Goal: Task Accomplishment & Management: Use online tool/utility

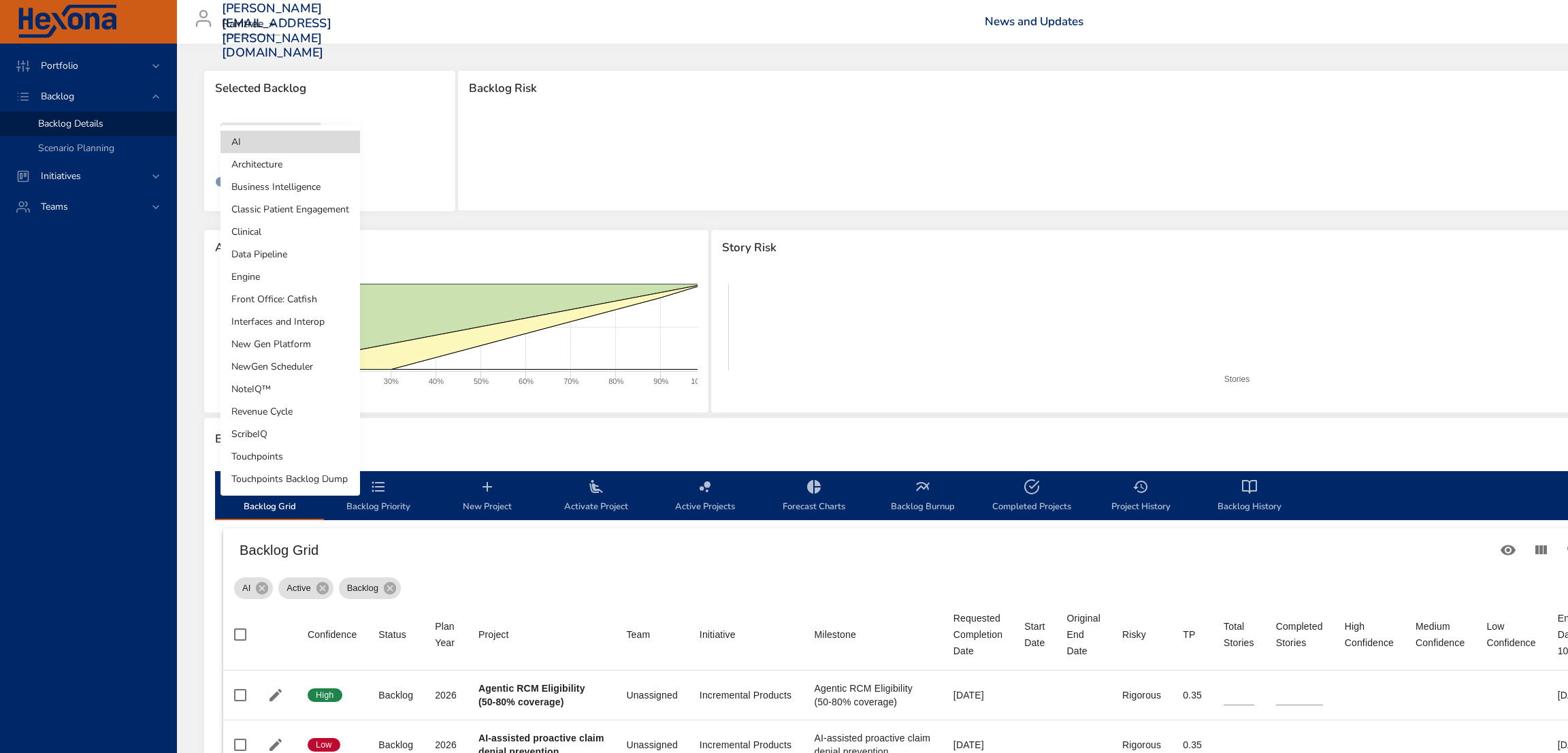
click at [310, 155] on body "Portfolio Backlog Backlog Details Scenario Planning Initiatives Teams [PERSON_N…" at bounding box center [784, 376] width 1568 height 753
click at [292, 368] on li "NewGen Scheduler" at bounding box center [290, 366] width 140 height 22
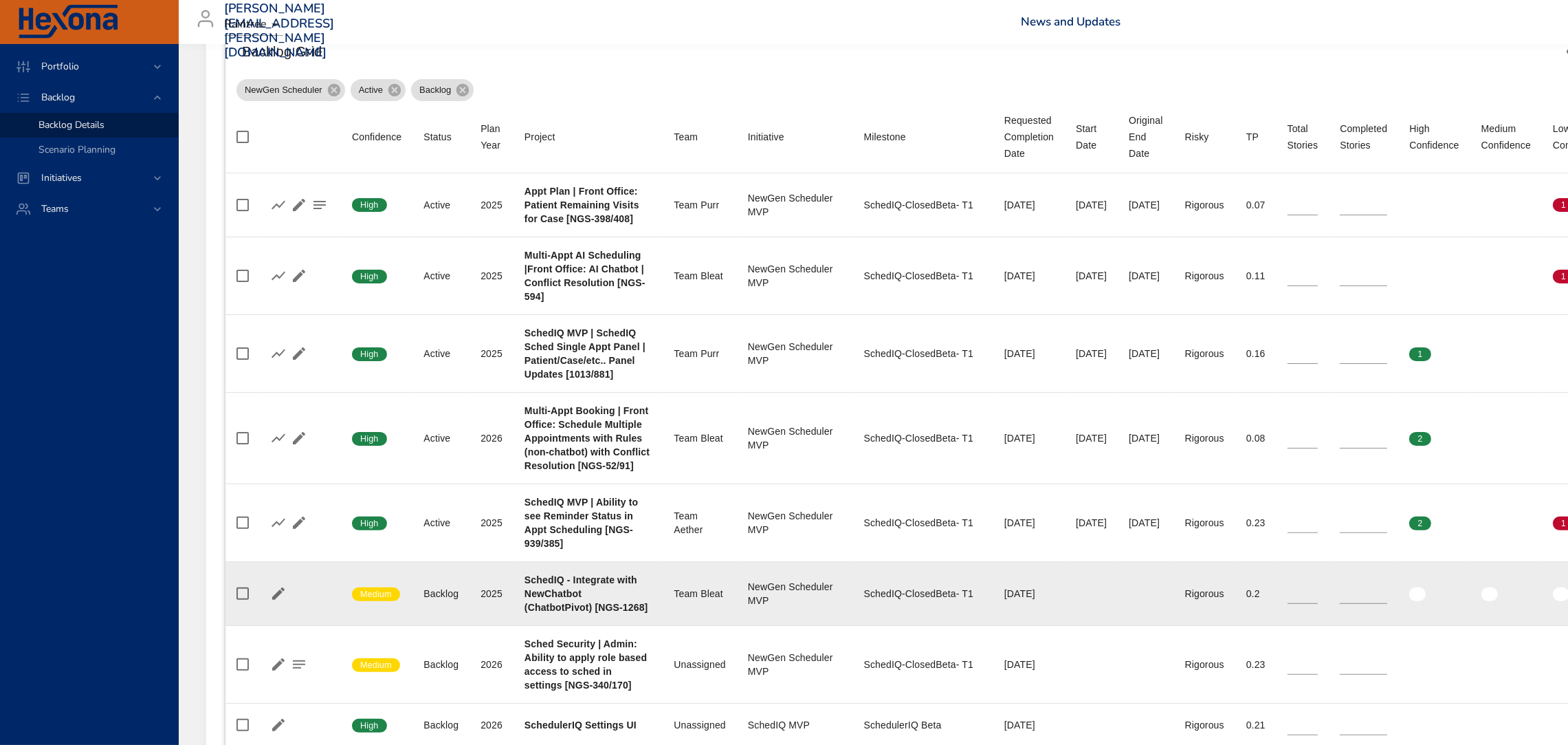
scroll to position [501, 0]
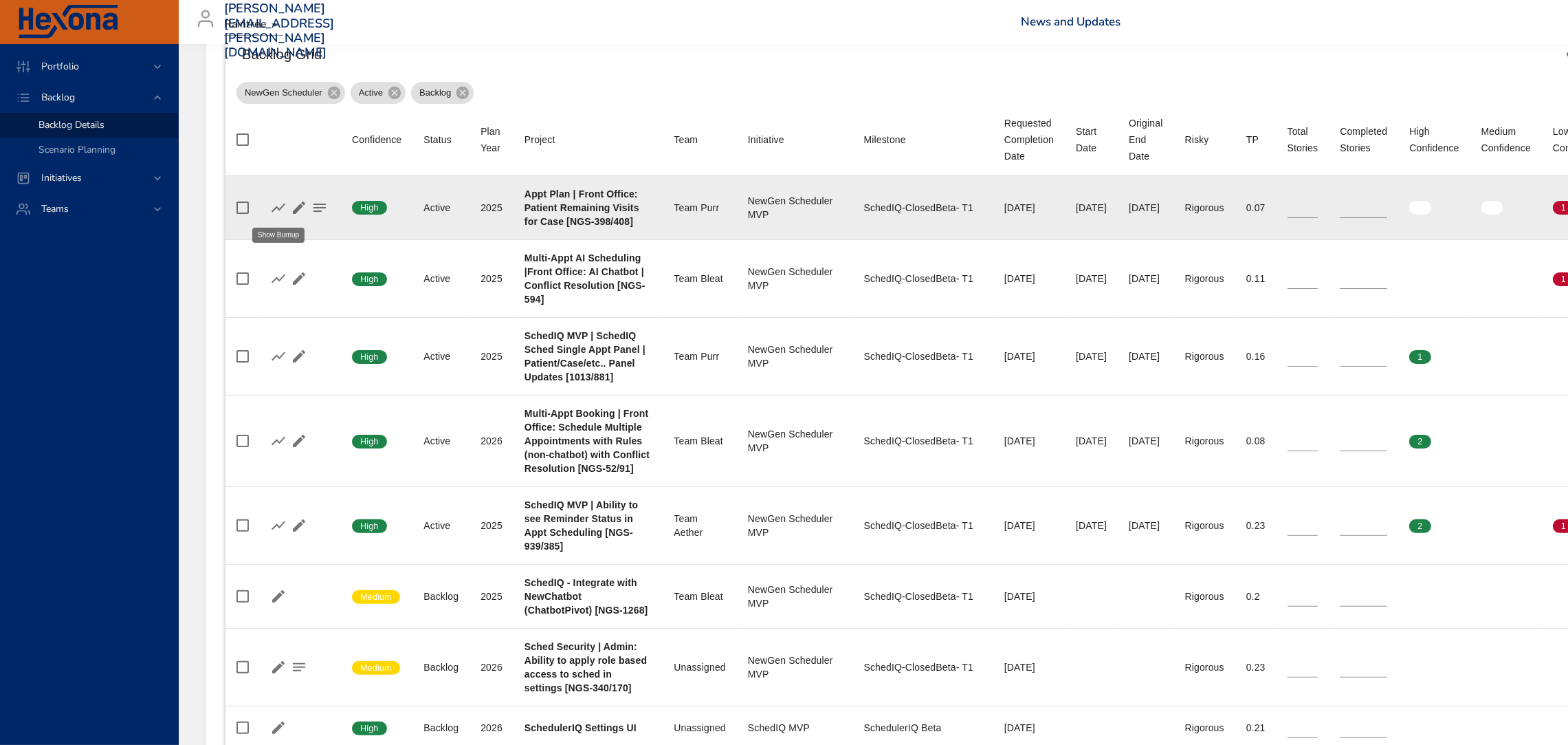
click at [273, 209] on icon "button" at bounding box center [278, 207] width 14 height 9
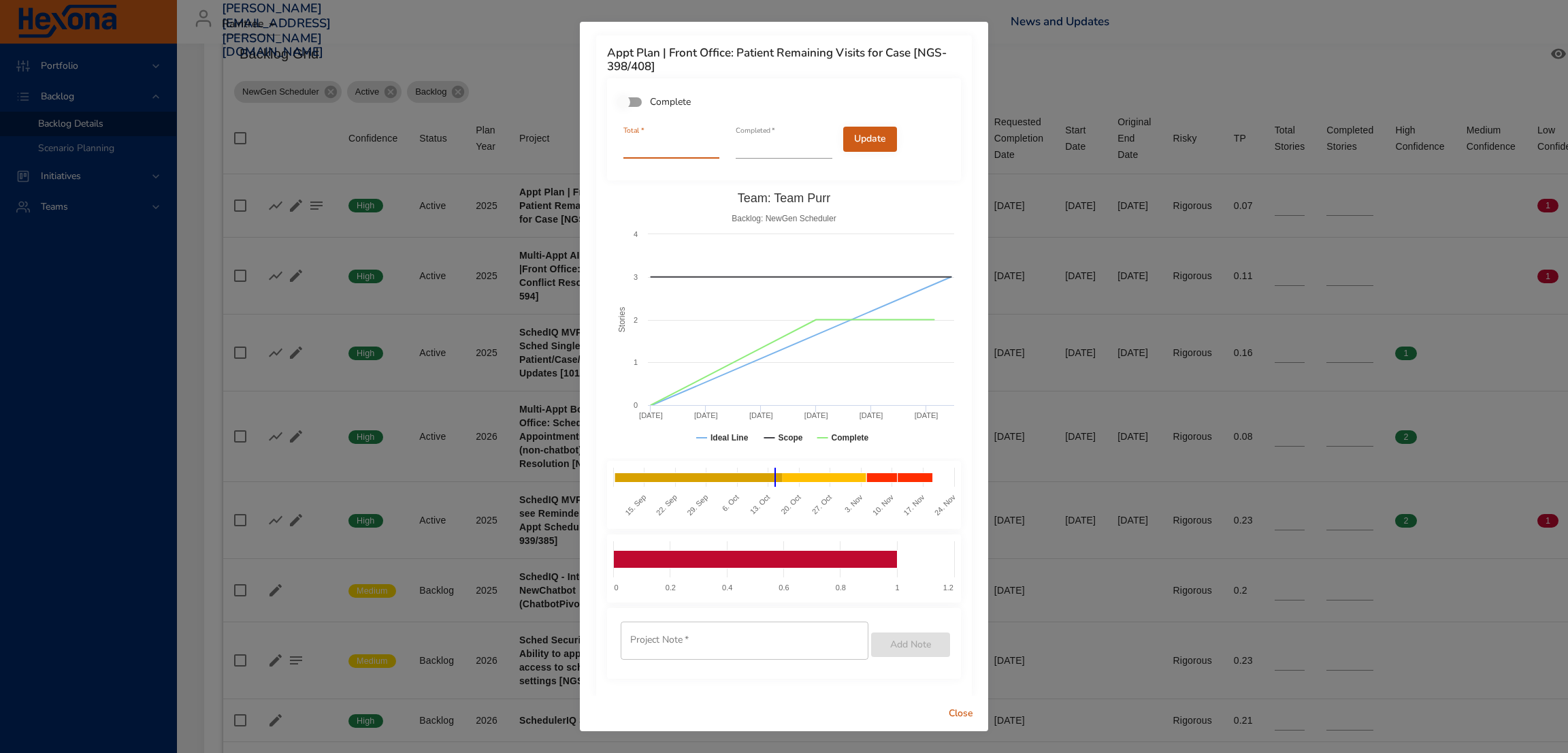
type input "*"
click at [711, 151] on input "*" at bounding box center [672, 147] width 96 height 22
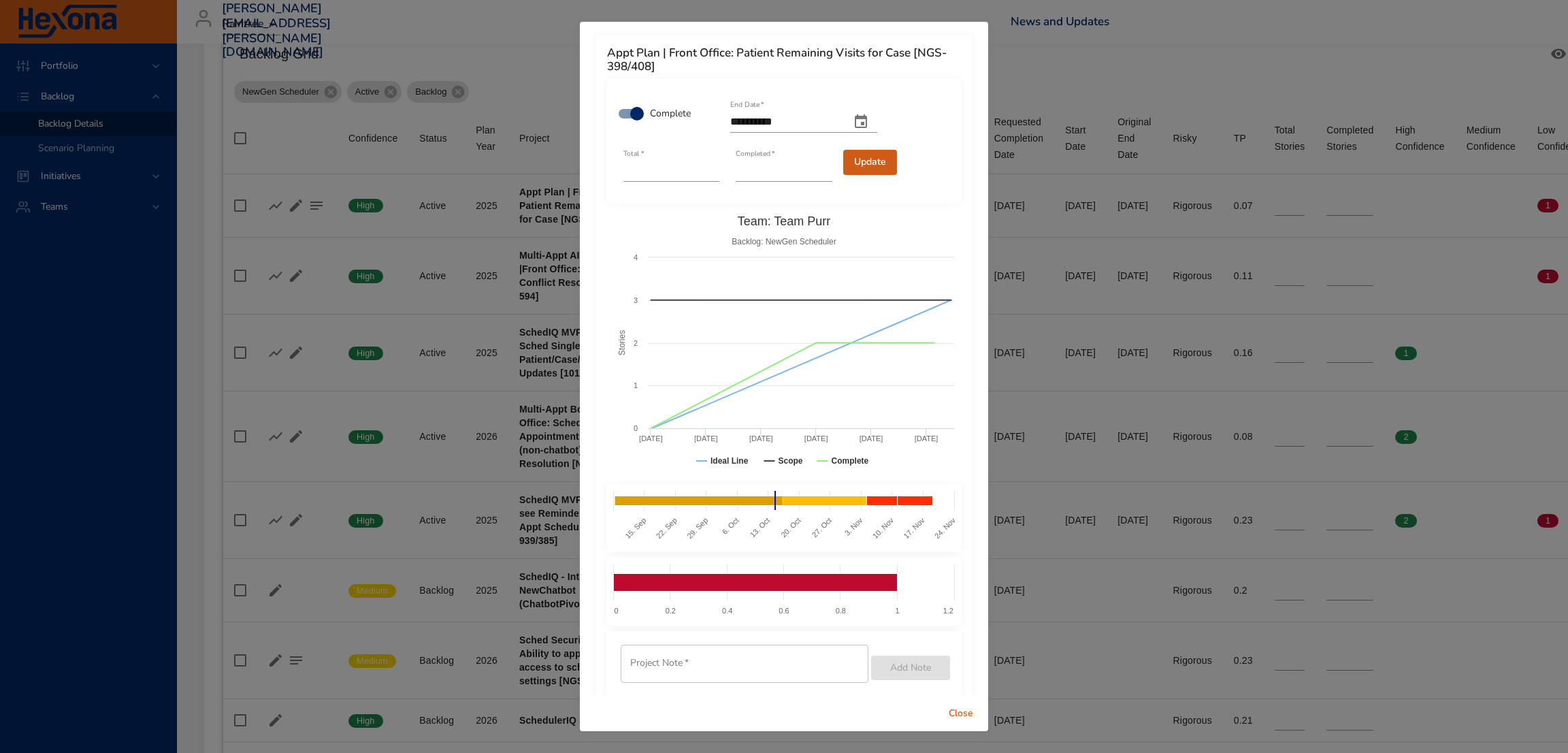
click at [854, 156] on span "Update" at bounding box center [870, 163] width 32 height 17
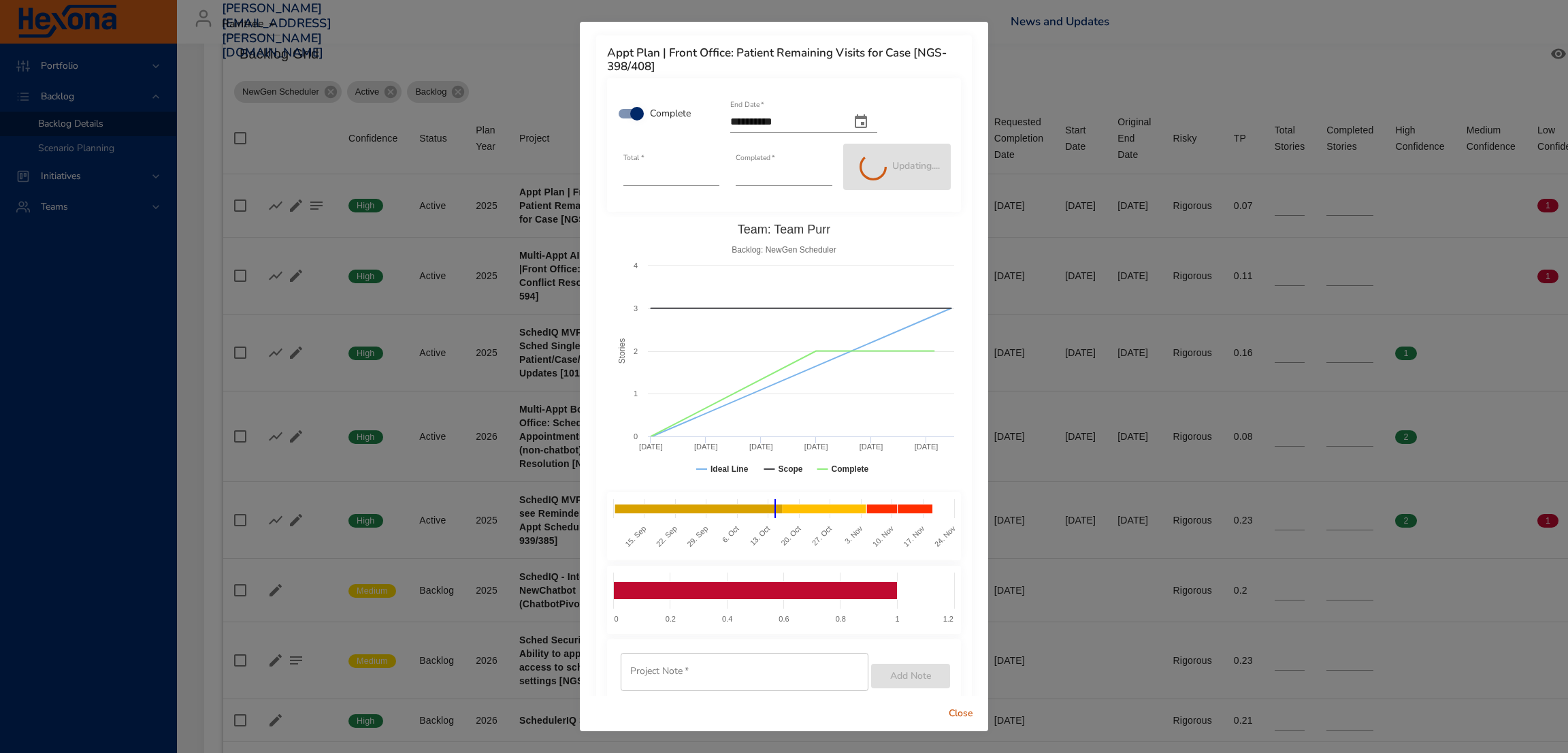
type input "*"
type input "**"
type input "*"
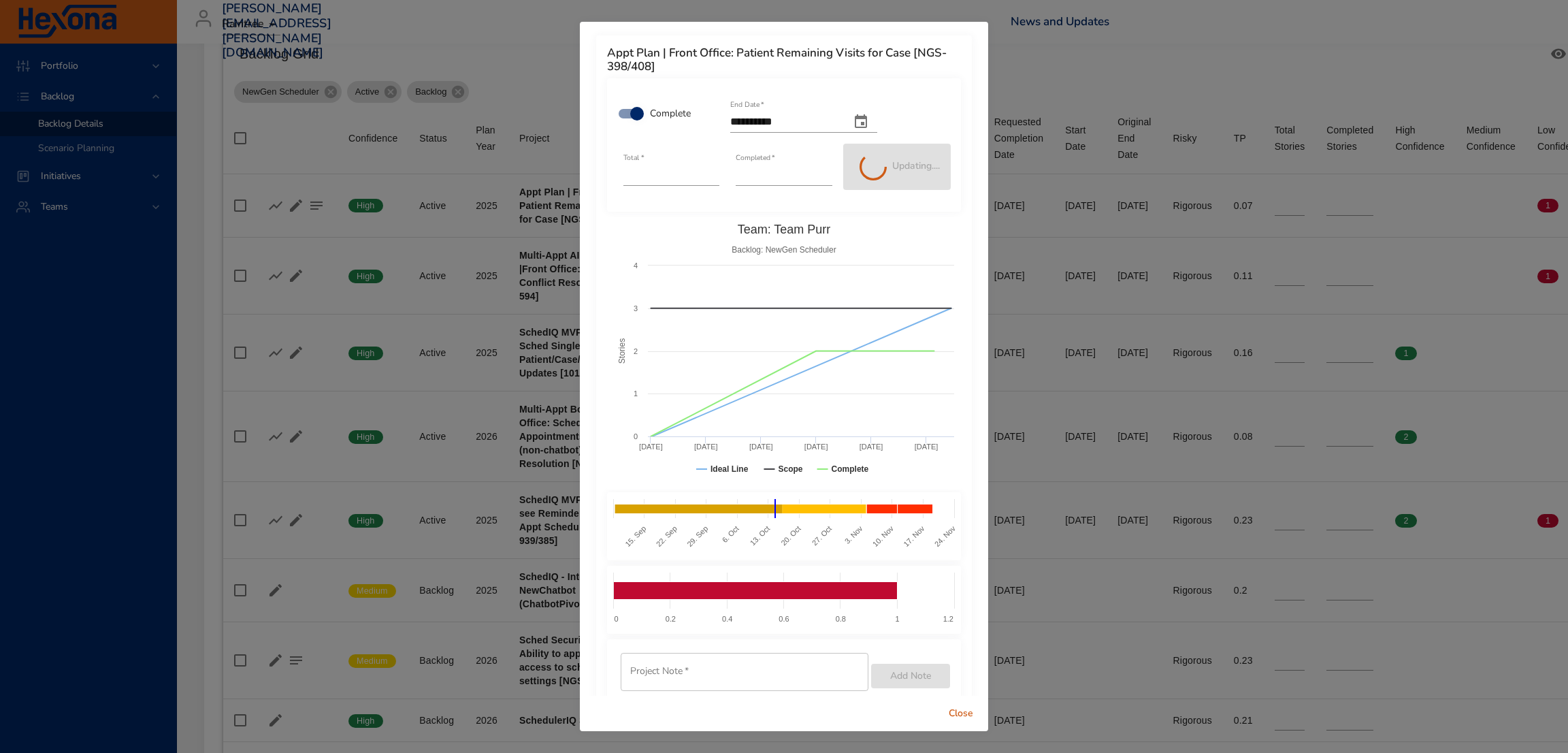
type input "*"
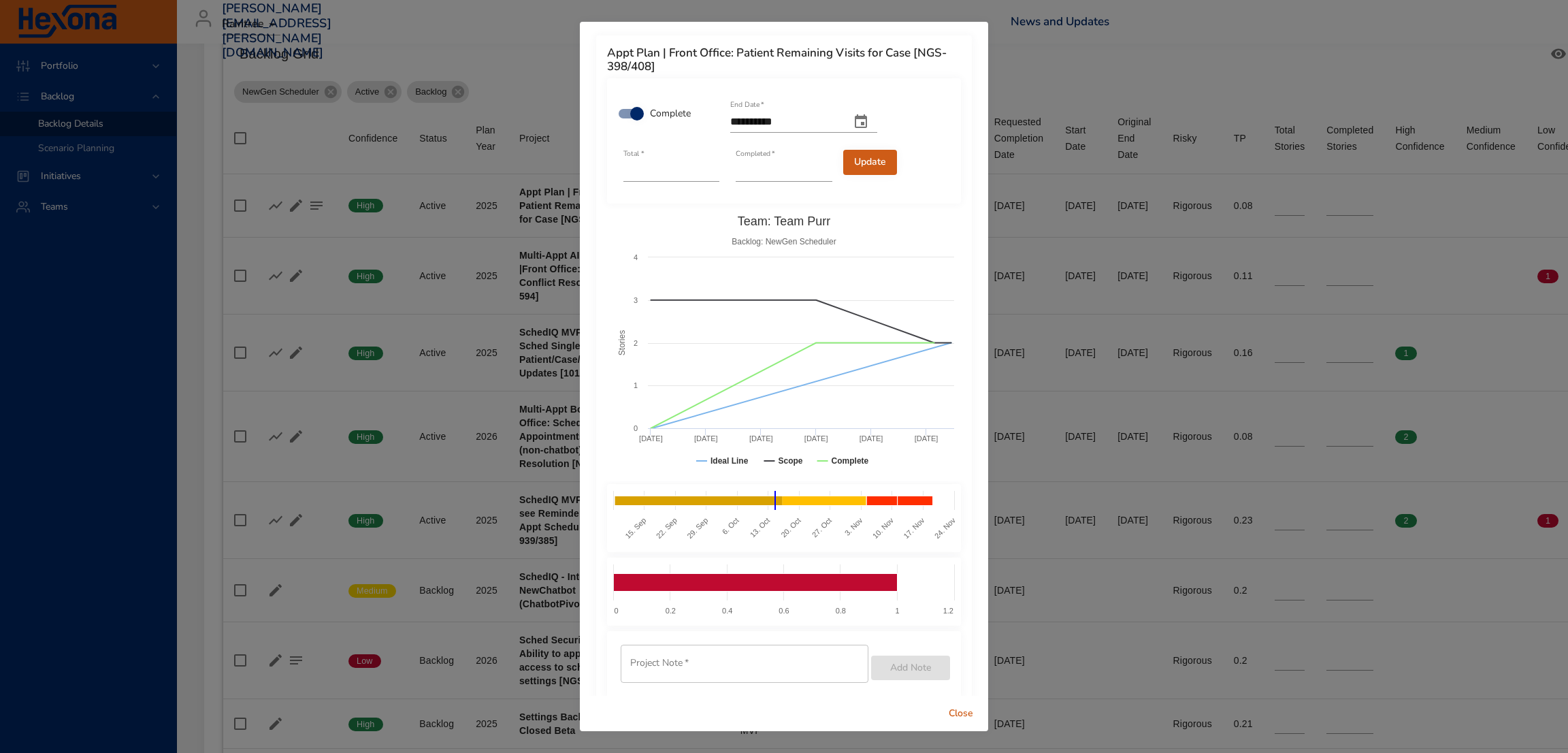
click at [962, 711] on span "Close" at bounding box center [960, 714] width 33 height 17
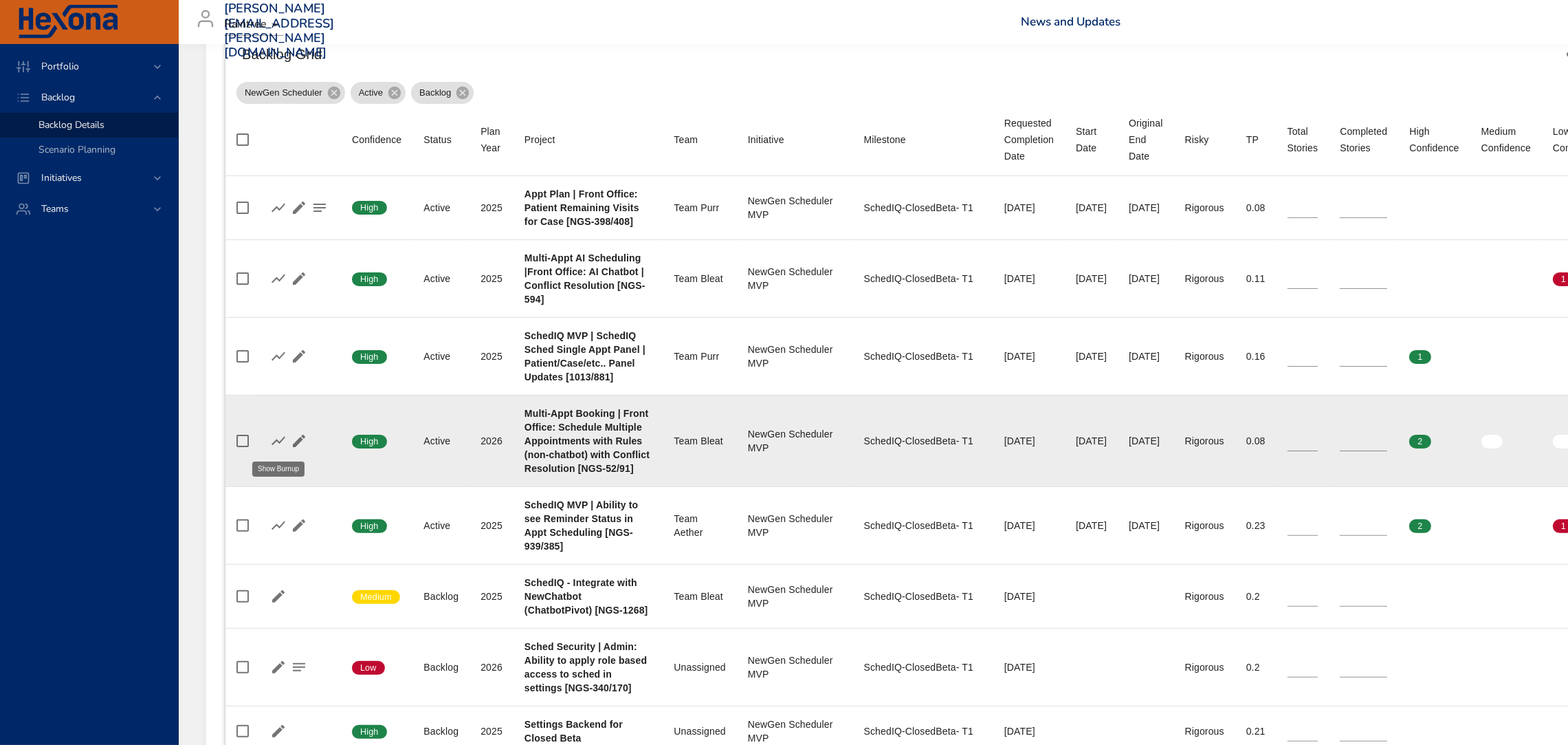
click at [282, 441] on icon "button" at bounding box center [278, 441] width 14 height 9
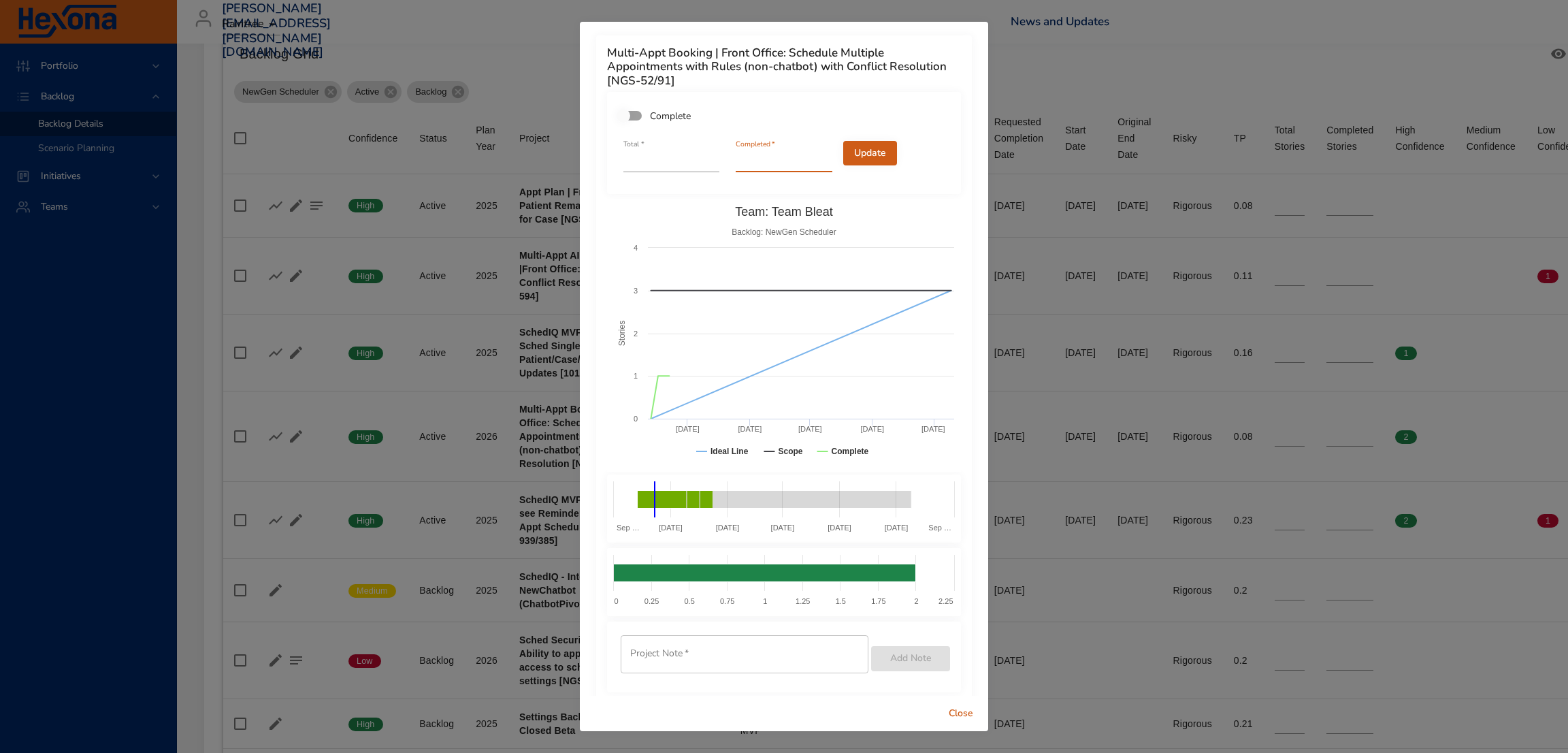
type input "*"
click at [815, 159] on input "*" at bounding box center [784, 161] width 96 height 22
click at [868, 149] on span "Update" at bounding box center [870, 154] width 32 height 17
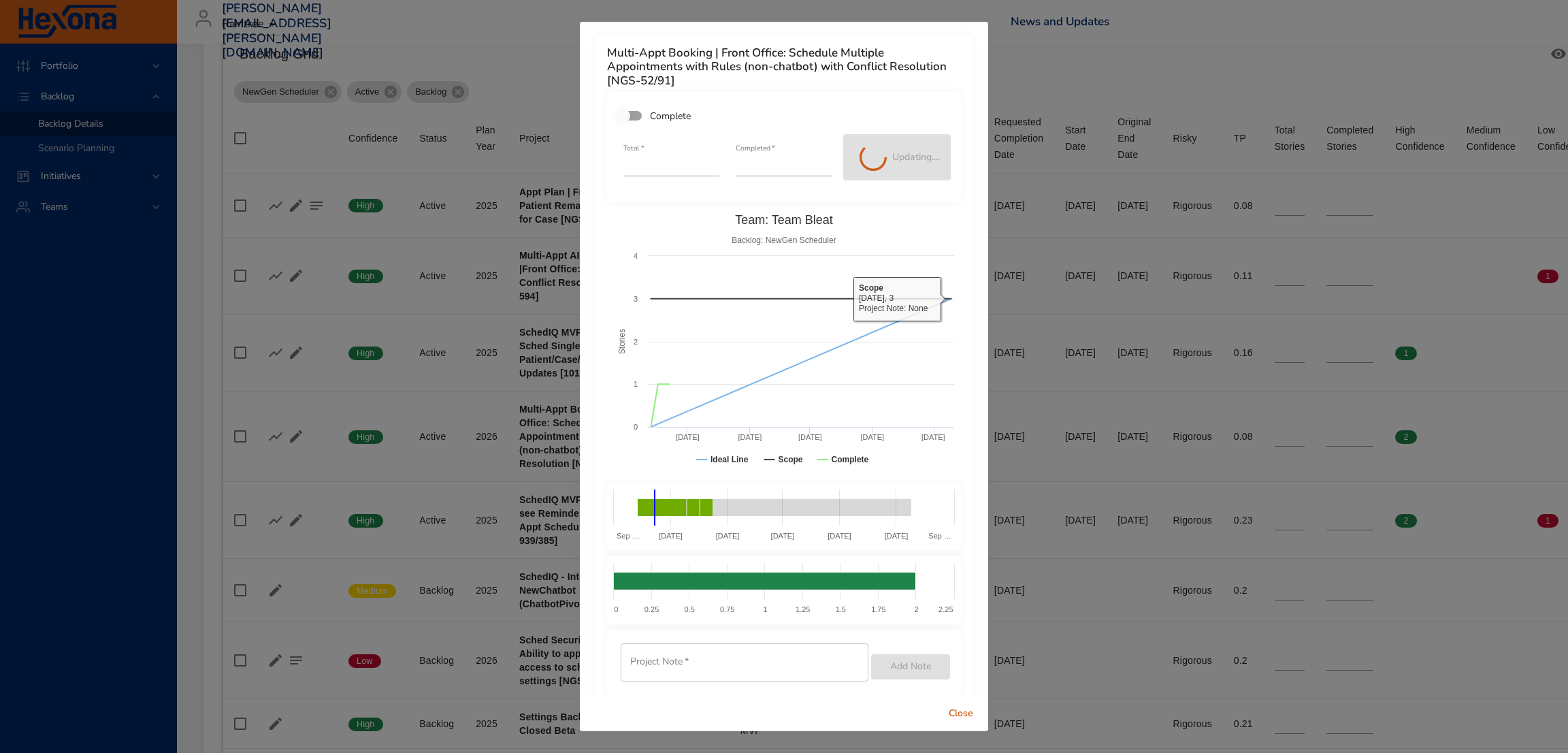
type input "*"
type input "**"
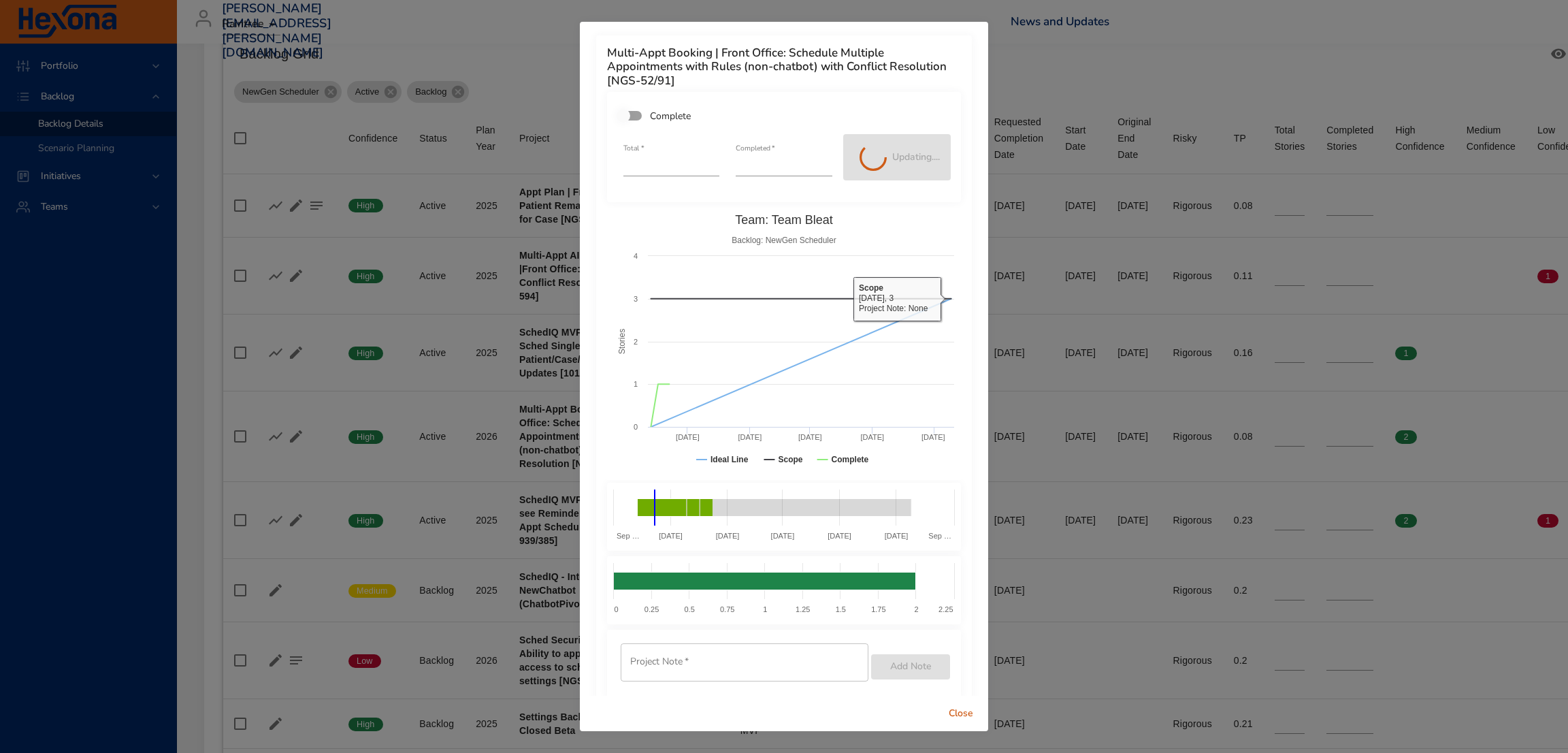
type input "*"
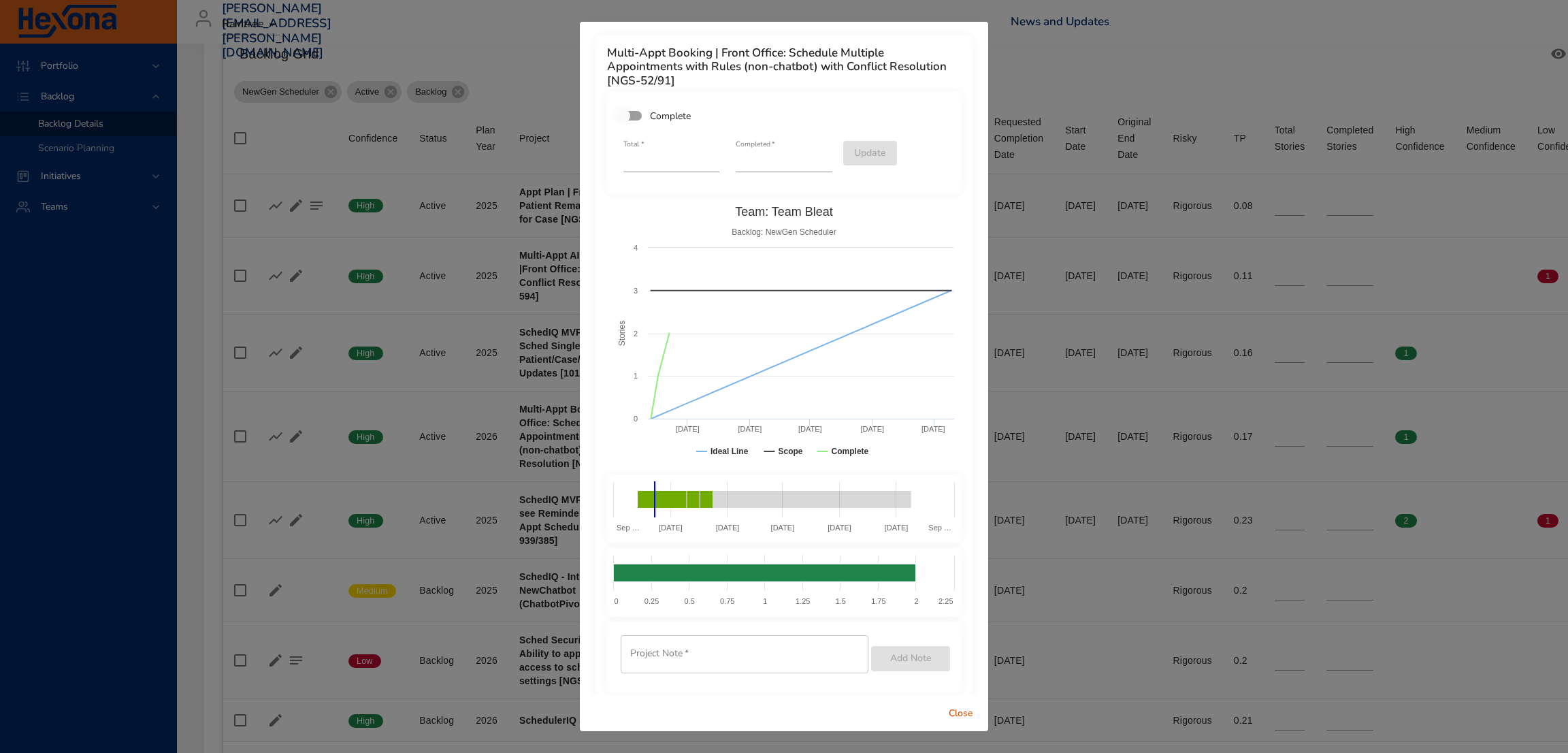
click at [963, 716] on span "Close" at bounding box center [960, 714] width 33 height 17
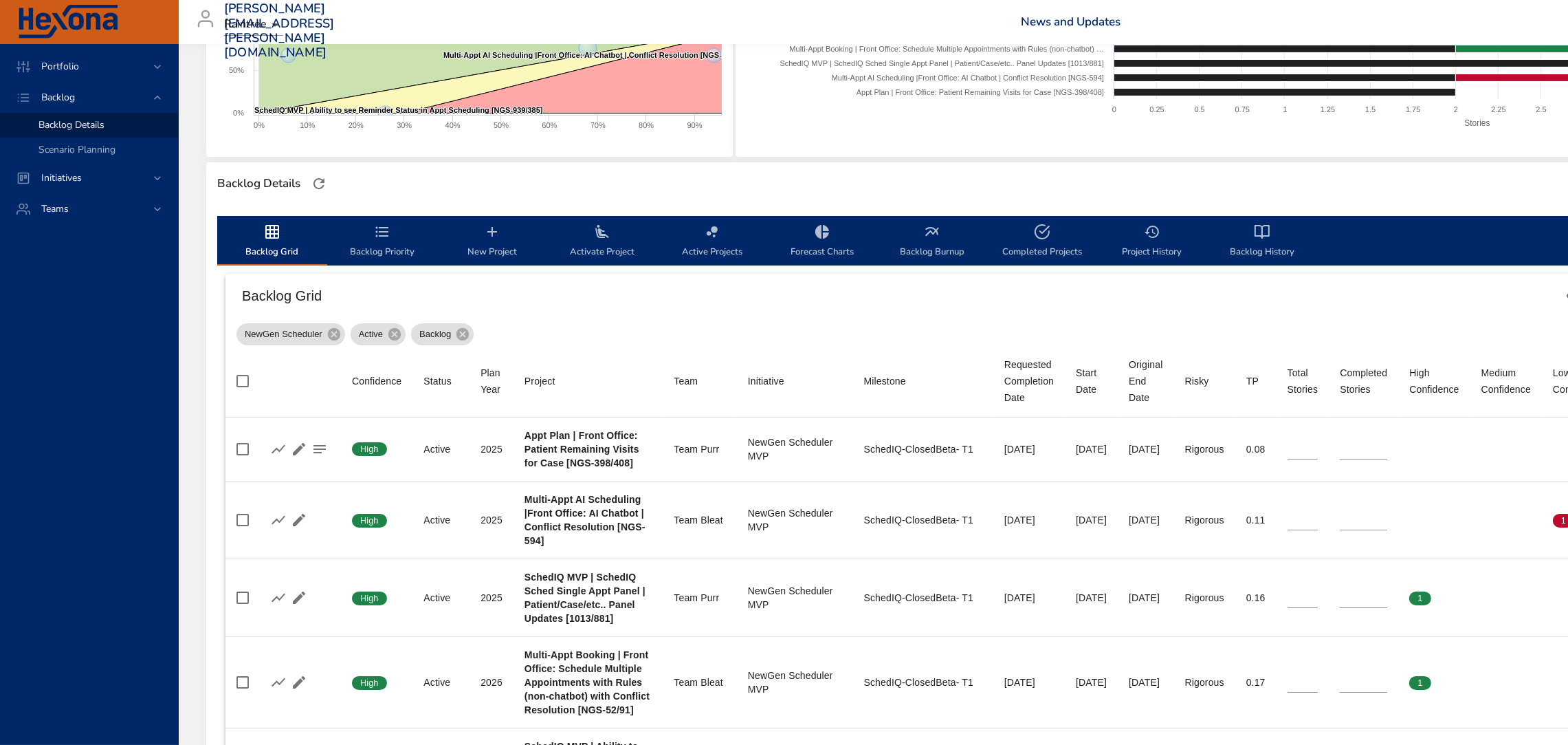
scroll to position [258, 0]
